Goal: Navigation & Orientation: Understand site structure

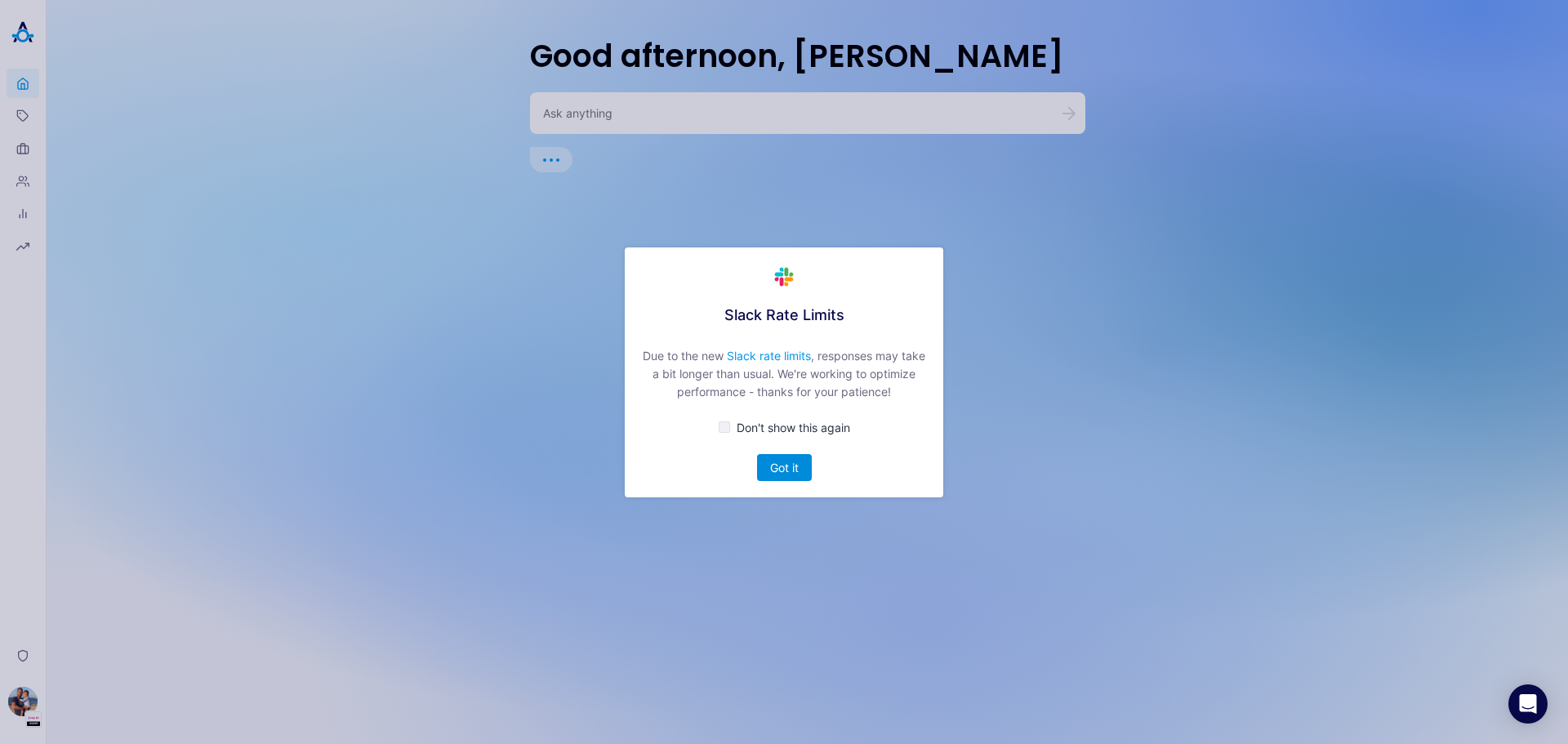
click at [785, 469] on button "Got it" at bounding box center [784, 467] width 54 height 27
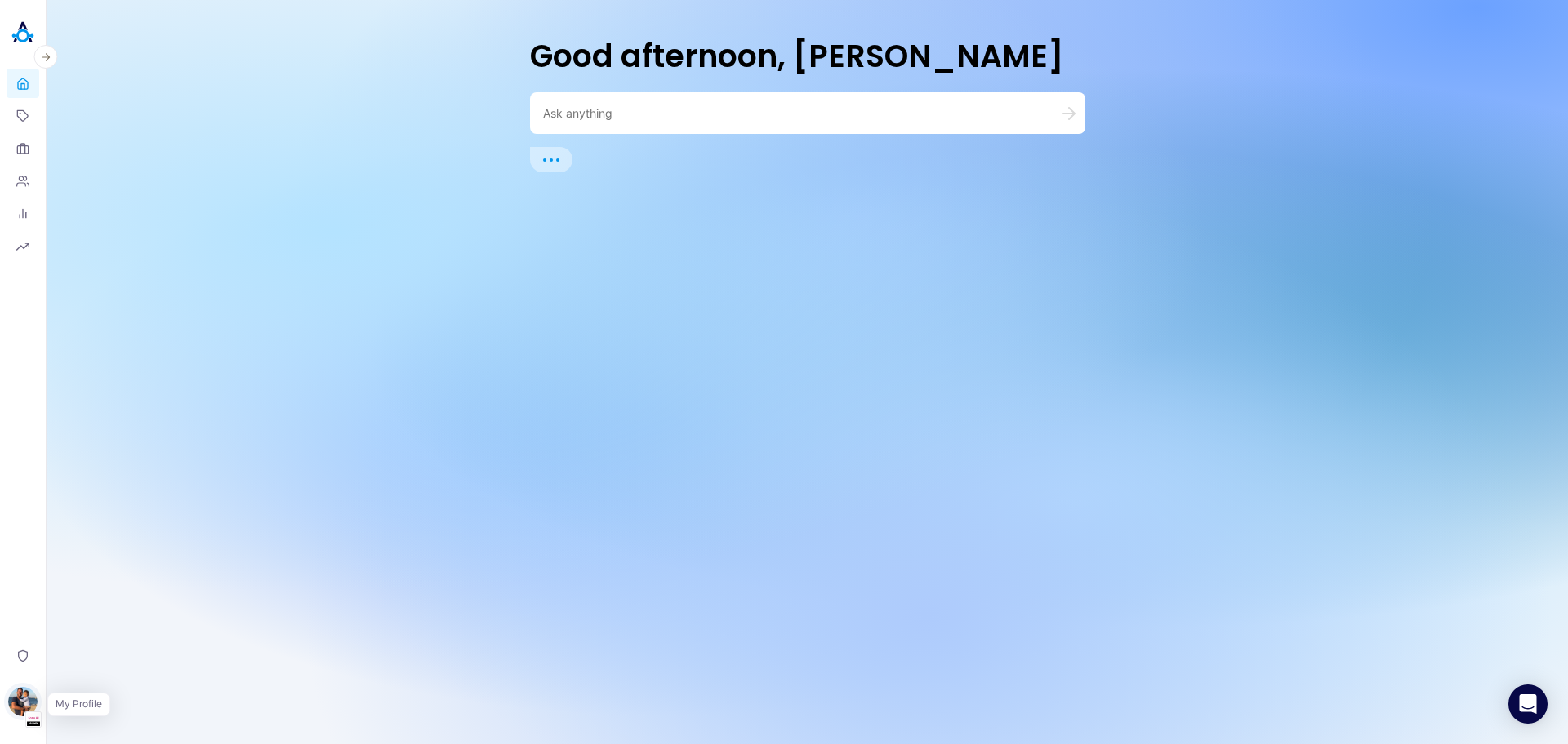
click at [26, 702] on img "button" at bounding box center [22, 701] width 29 height 29
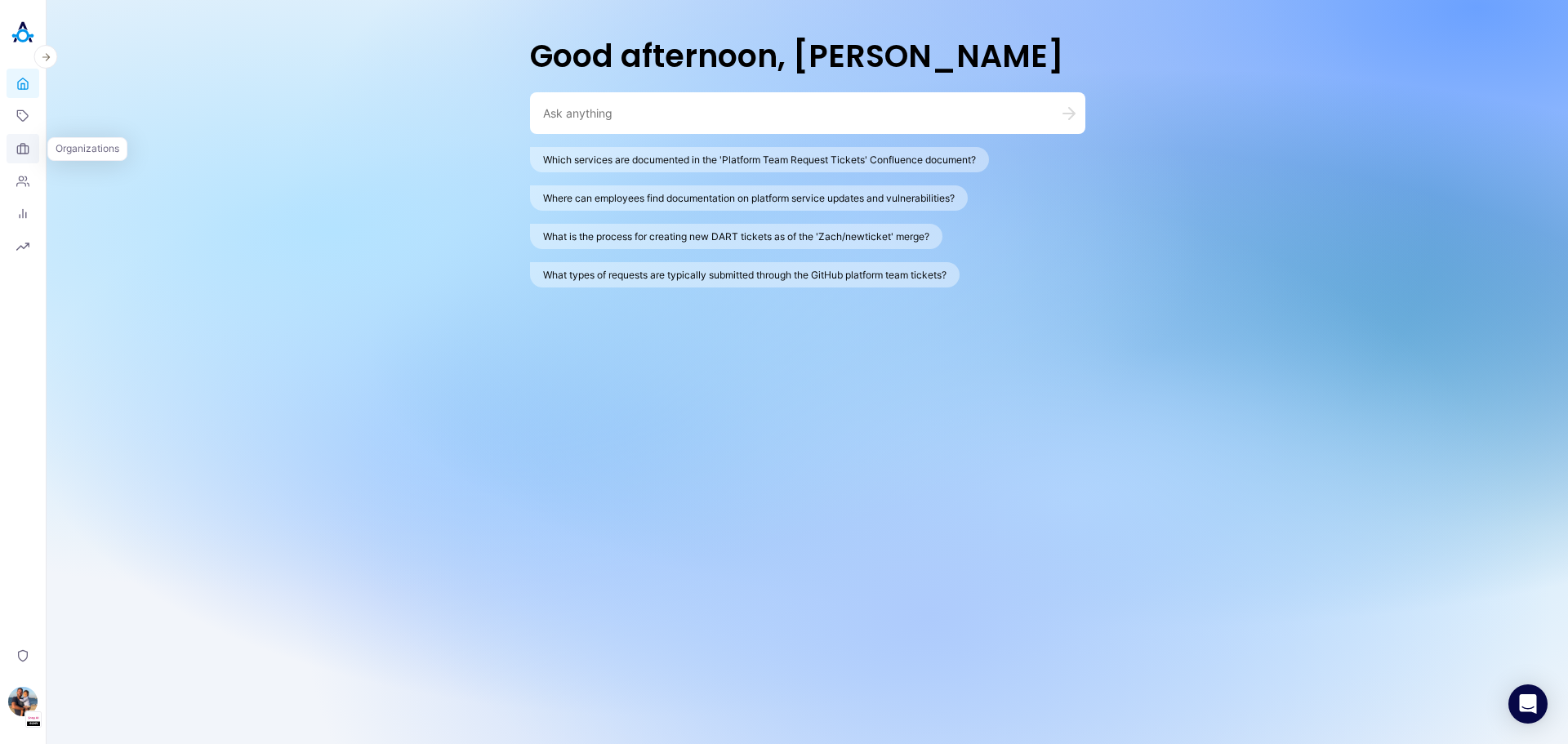
click at [27, 155] on link "Organizations" at bounding box center [22, 148] width 33 height 29
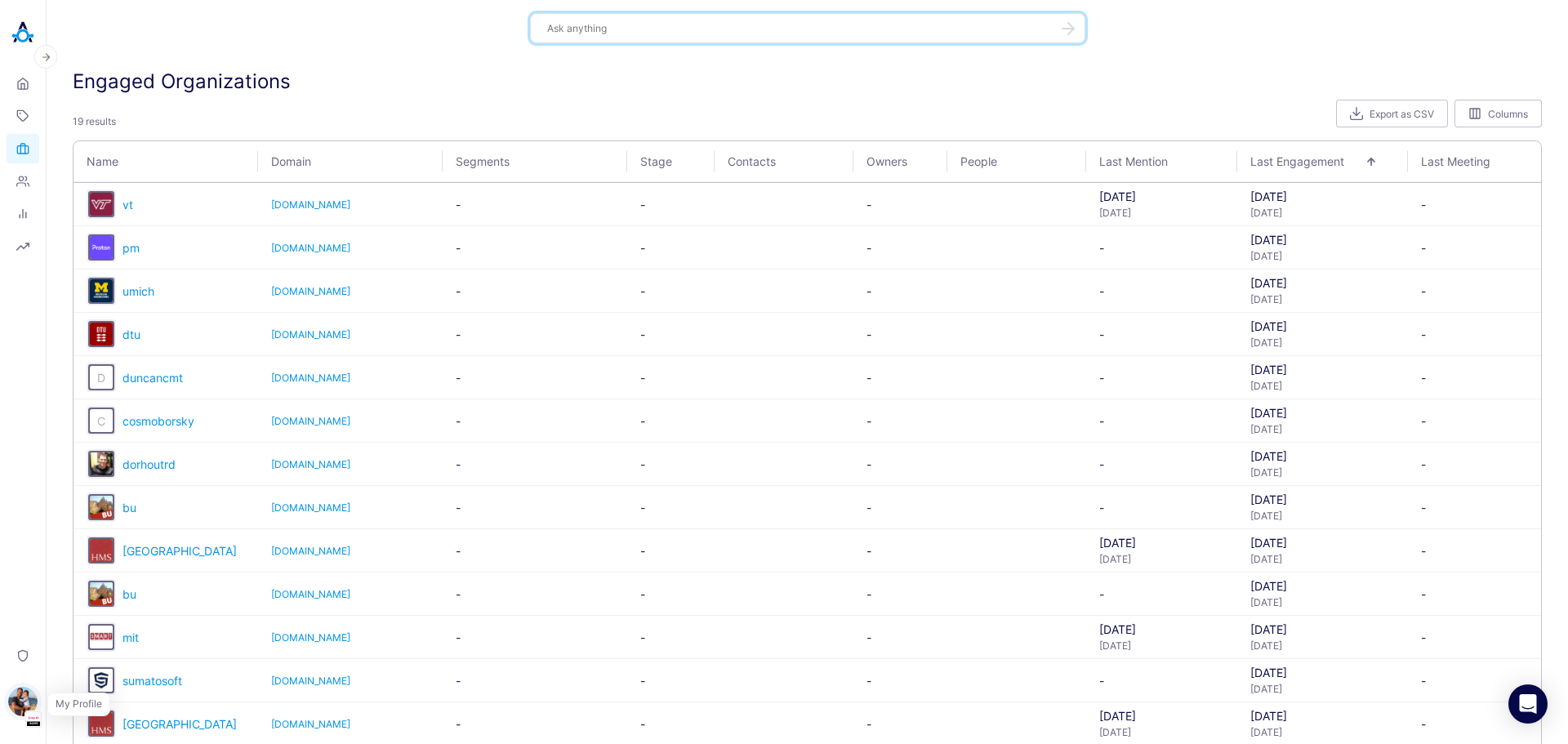
click at [18, 704] on img "button" at bounding box center [22, 701] width 29 height 29
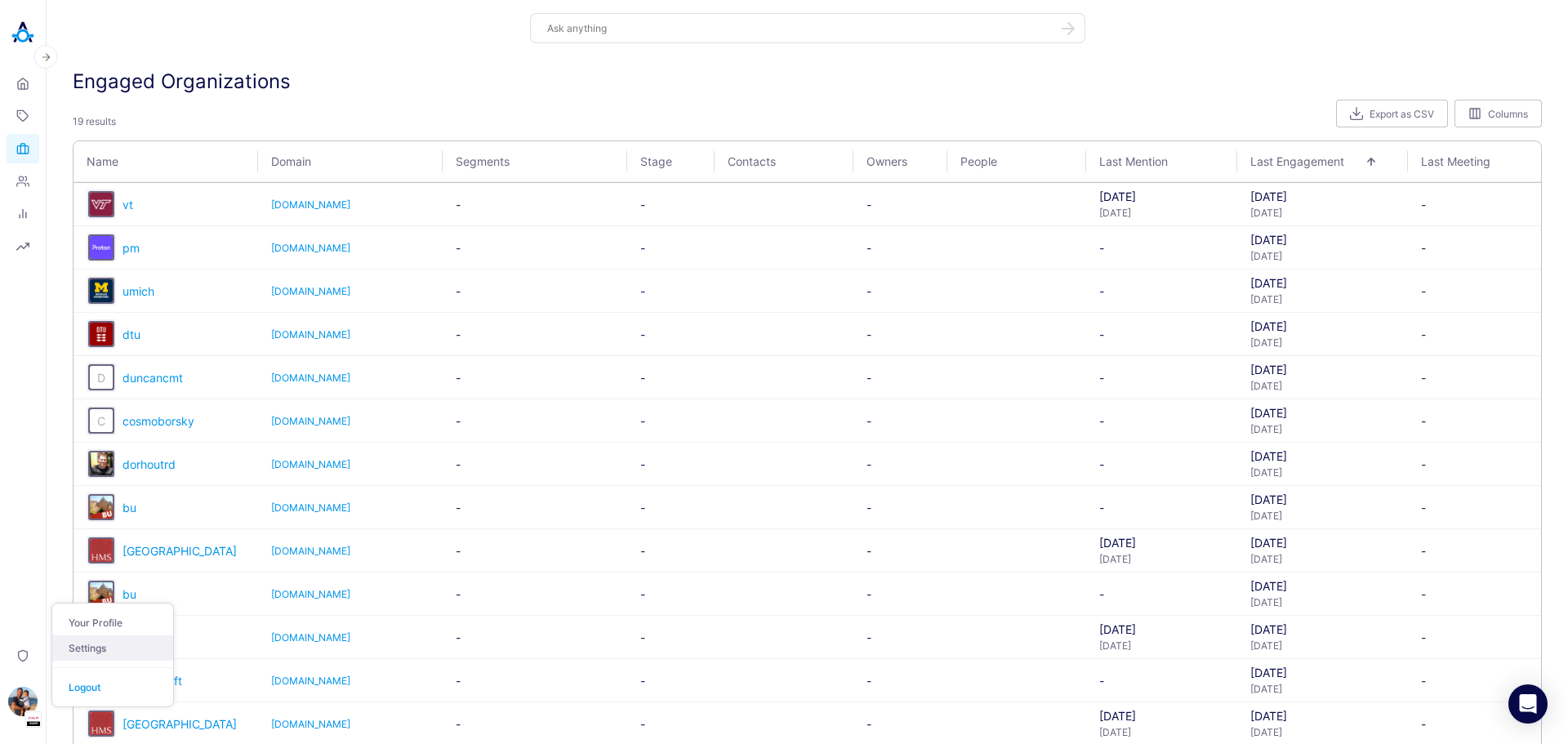
click at [110, 639] on link "Settings" at bounding box center [113, 647] width 121 height 25
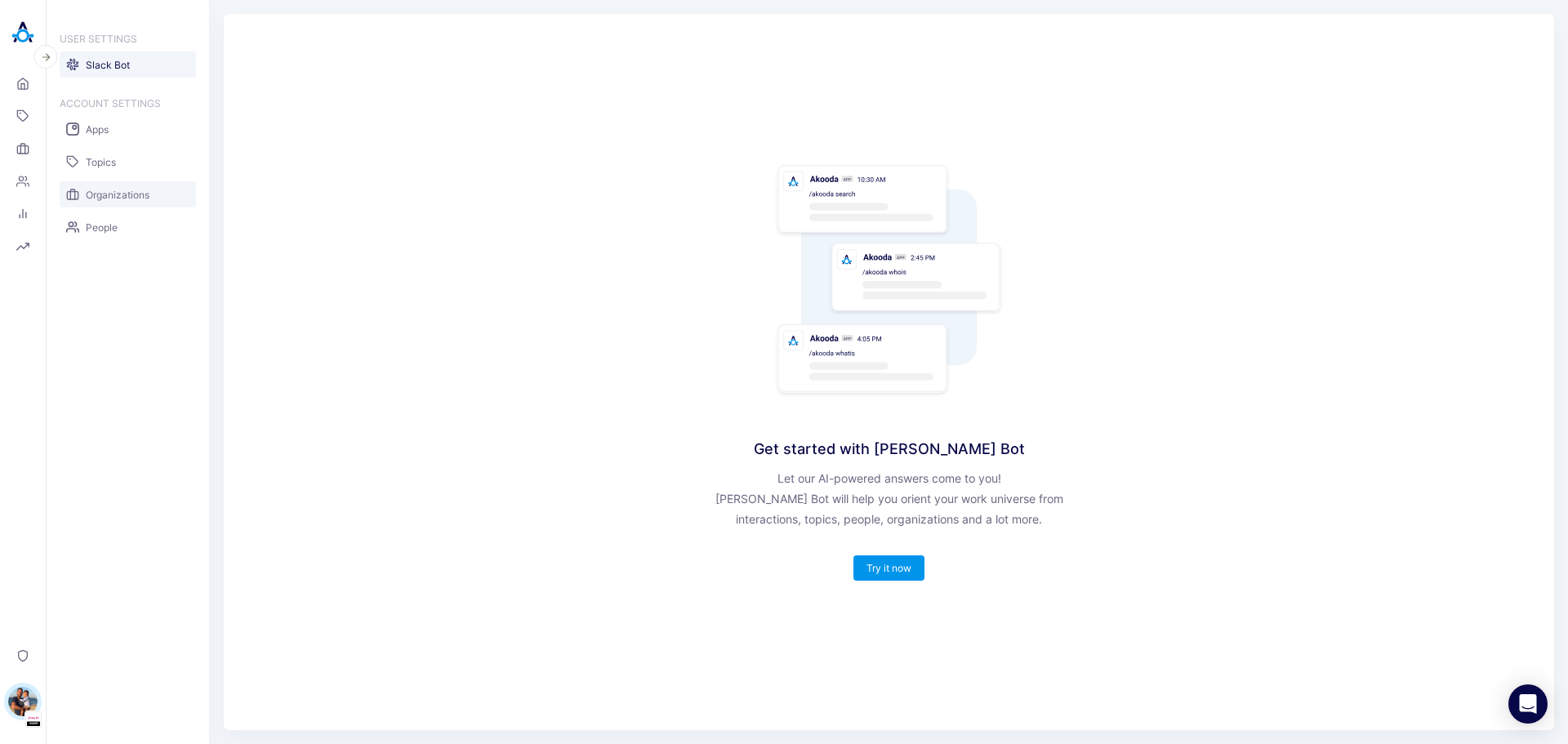
click at [112, 203] on link "Organizations" at bounding box center [127, 194] width 136 height 26
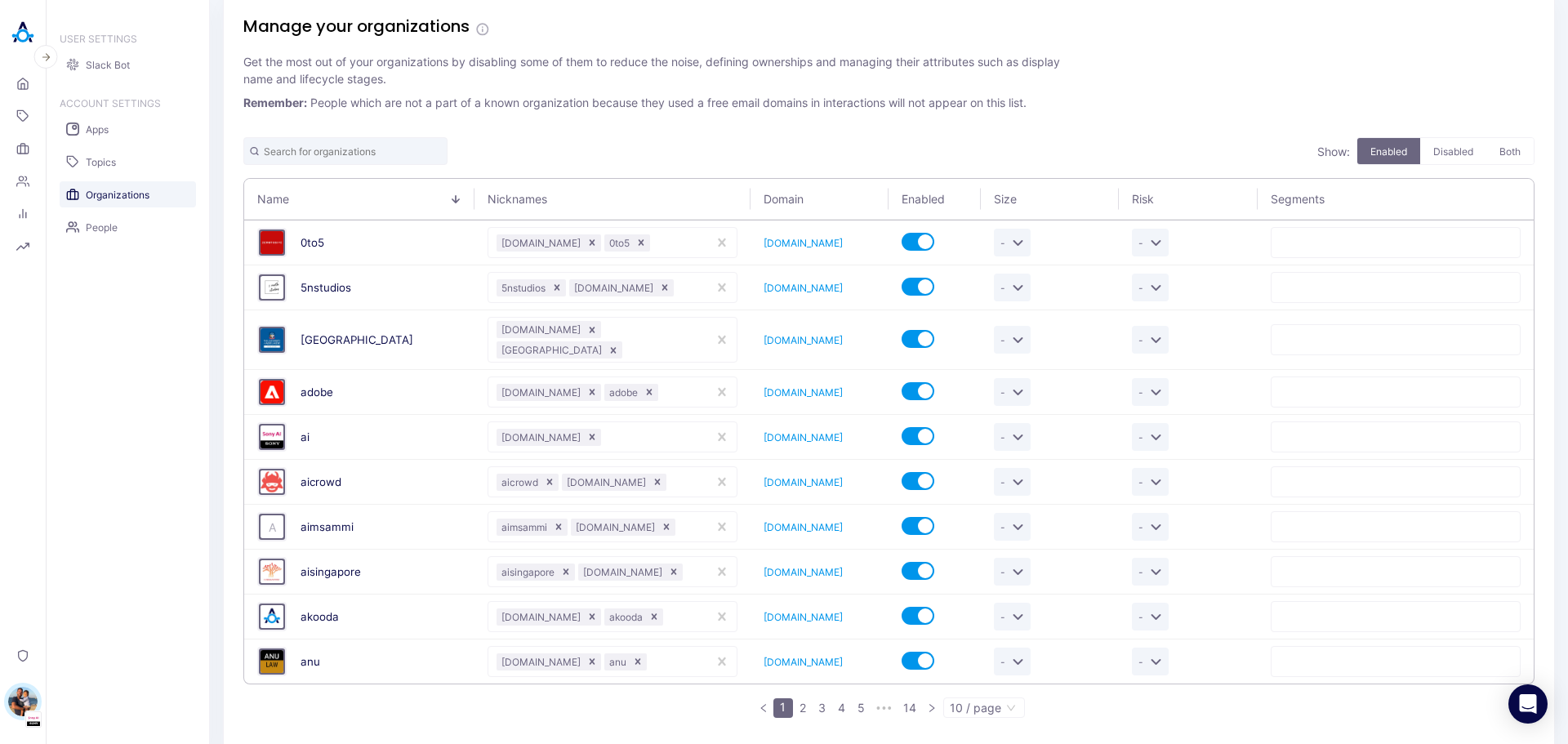
scroll to position [25, 0]
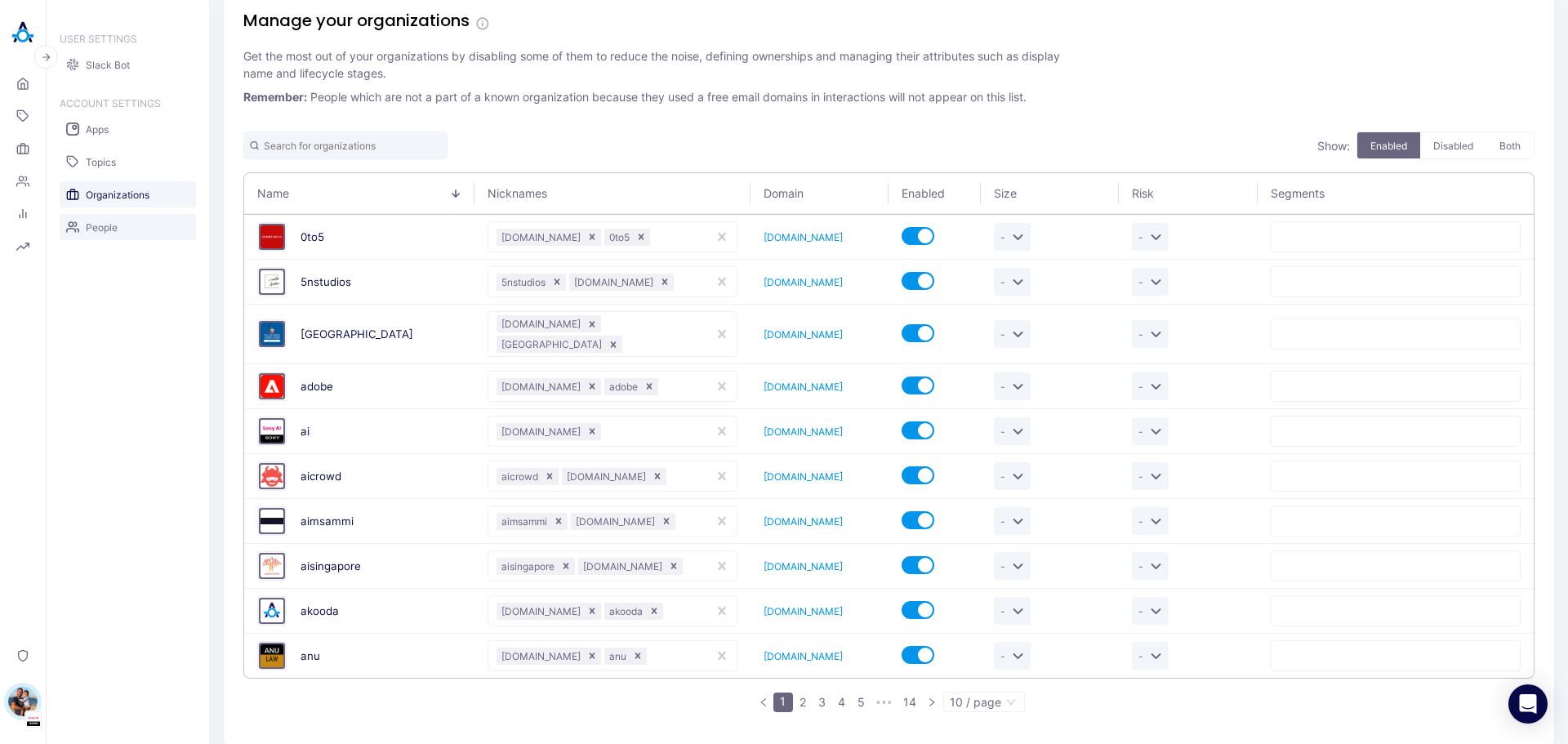
click at [111, 227] on span "People" at bounding box center [102, 228] width 32 height 12
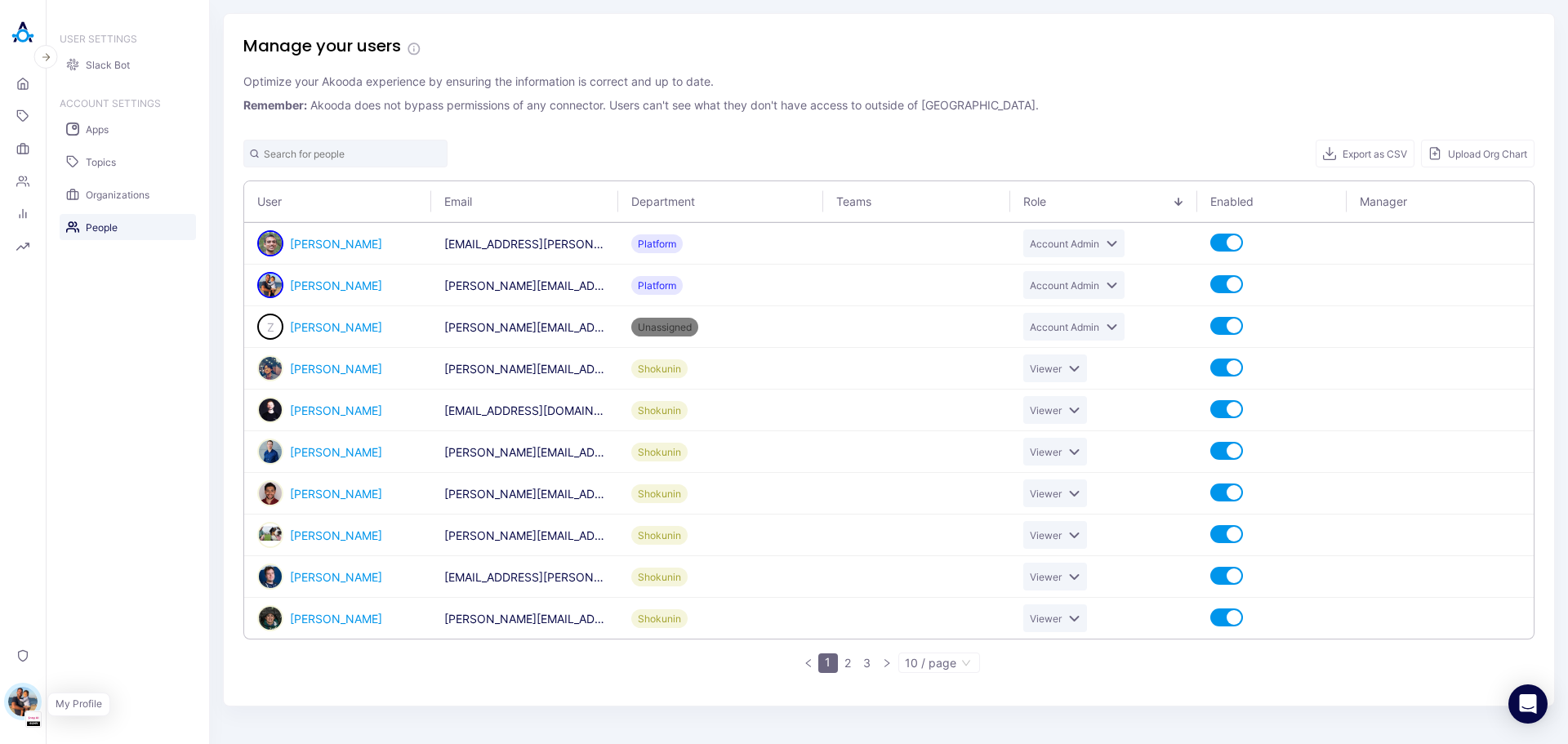
click at [28, 694] on img "button" at bounding box center [22, 701] width 29 height 29
click at [25, 78] on icon at bounding box center [23, 83] width 13 height 16
